Goal: Task Accomplishment & Management: Manage account settings

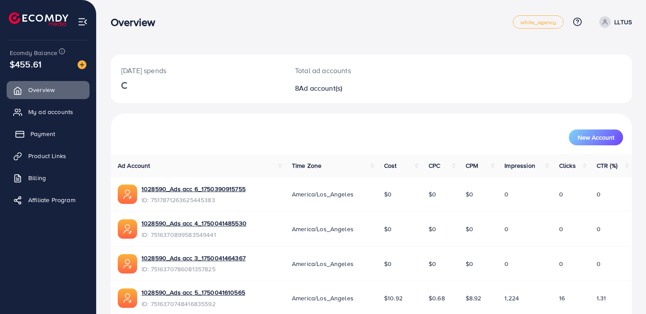
click at [39, 129] on link "Payment" at bounding box center [48, 134] width 83 height 18
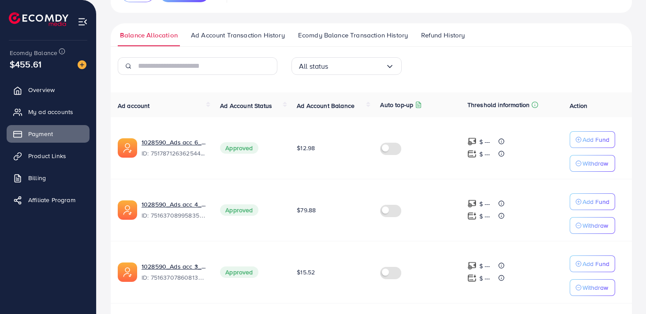
scroll to position [119, 0]
